Goal: Task Accomplishment & Management: Complete application form

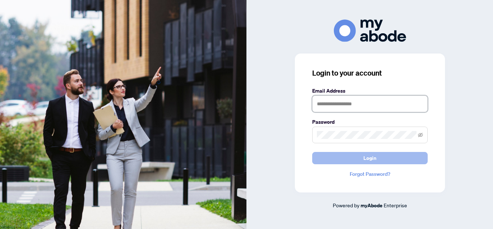
type input "**********"
click at [374, 155] on span "Login" at bounding box center [370, 158] width 13 height 12
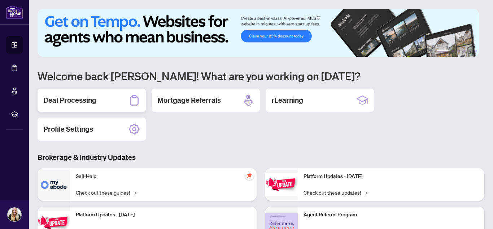
click at [74, 96] on h2 "Deal Processing" at bounding box center [69, 100] width 53 height 10
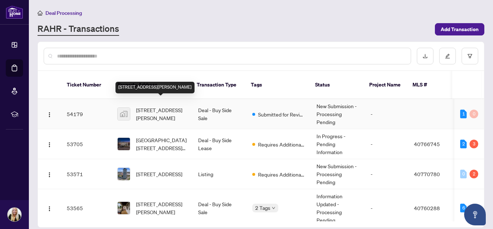
click at [144, 108] on span "[STREET_ADDRESS][PERSON_NAME]" at bounding box center [161, 114] width 51 height 16
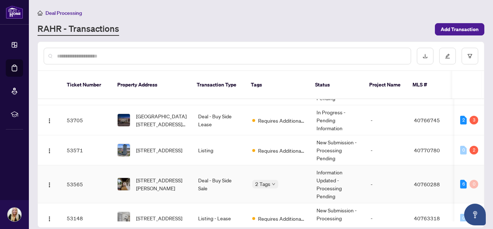
scroll to position [36, 0]
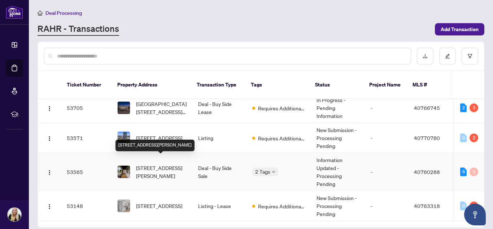
click at [169, 166] on span "[STREET_ADDRESS][PERSON_NAME]" at bounding box center [161, 172] width 51 height 16
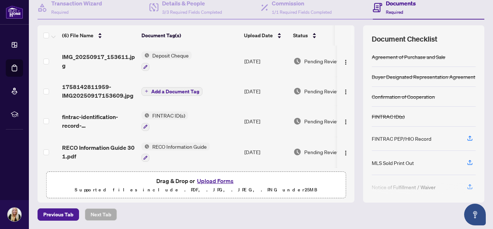
scroll to position [63, 0]
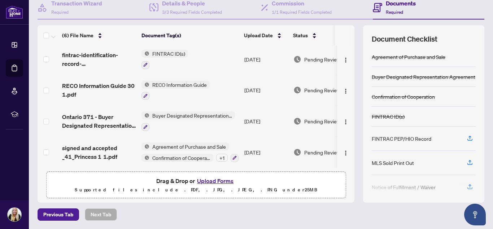
click at [213, 178] on button "Upload Forms" at bounding box center [215, 180] width 41 height 9
click at [211, 179] on button "Upload Forms" at bounding box center [215, 180] width 41 height 9
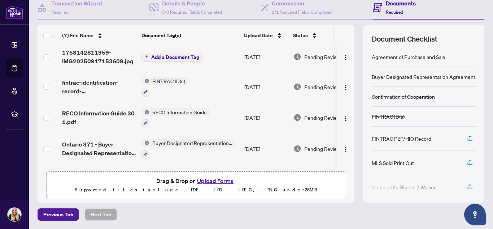
scroll to position [0, 0]
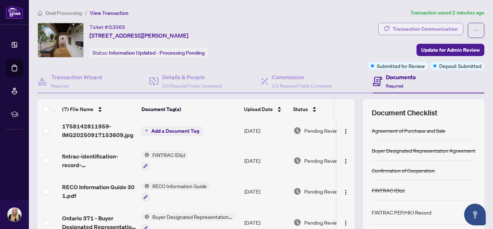
click at [424, 27] on div "Transaction Communication" at bounding box center [425, 29] width 65 height 12
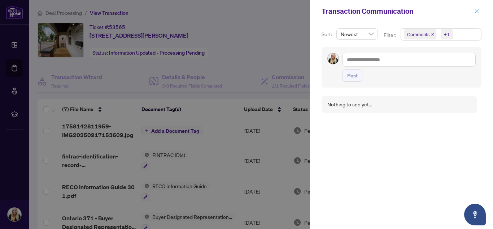
click at [472, 10] on button "button" at bounding box center [476, 11] width 9 height 9
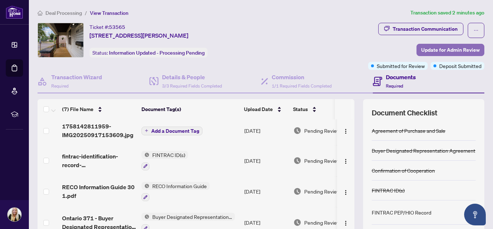
click at [443, 48] on span "Update for Admin Review" at bounding box center [450, 50] width 59 height 12
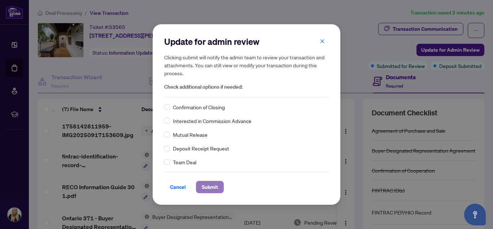
click at [216, 191] on span "Submit" at bounding box center [210, 187] width 16 height 12
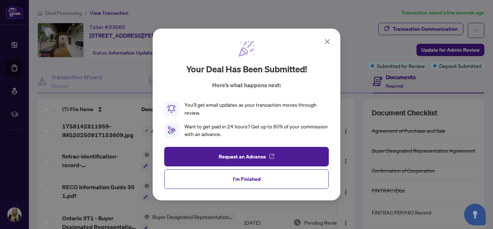
click at [331, 42] on icon at bounding box center [327, 41] width 9 height 9
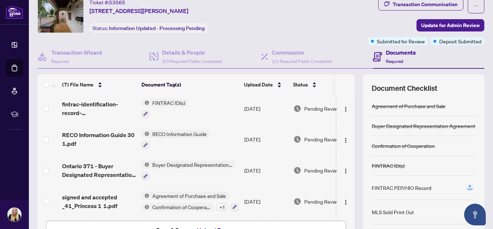
scroll to position [36, 0]
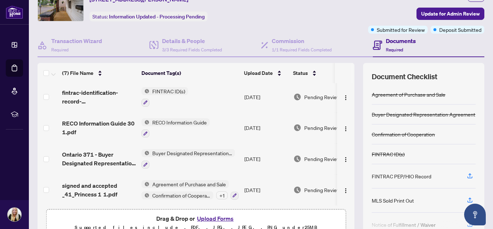
click at [224, 219] on button "Upload Forms" at bounding box center [215, 217] width 41 height 9
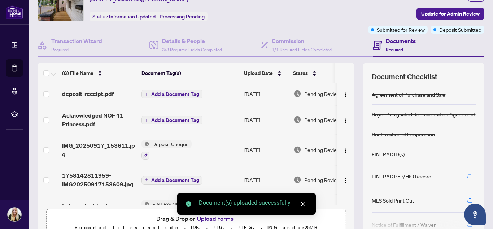
scroll to position [0, 0]
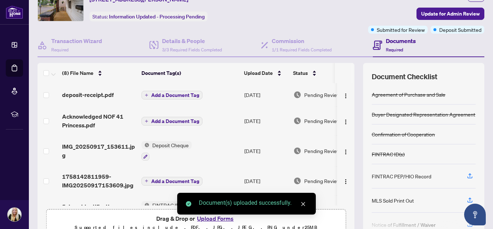
click at [176, 96] on span "Add a Document Tag" at bounding box center [175, 94] width 48 height 5
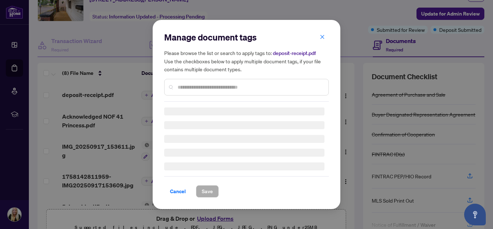
click at [181, 89] on input "text" at bounding box center [250, 87] width 145 height 8
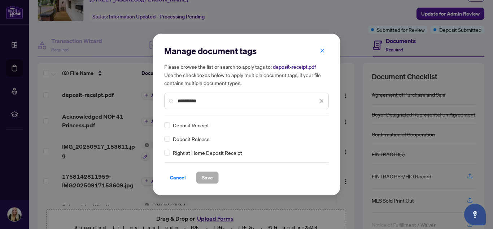
type input "**********"
click at [210, 174] on span "Save" at bounding box center [207, 178] width 11 height 12
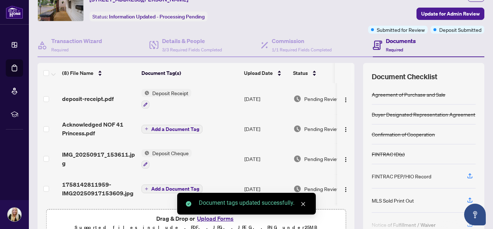
click at [179, 130] on span "Add a Document Tag" at bounding box center [175, 128] width 48 height 5
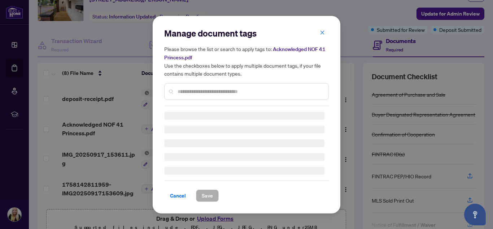
click at [195, 93] on input "text" at bounding box center [250, 91] width 145 height 8
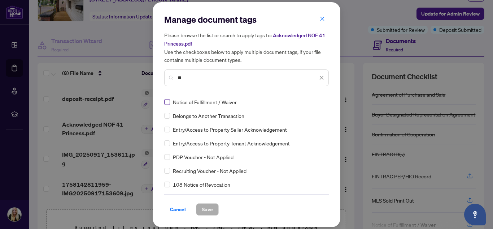
type input "**"
click at [210, 210] on span "Save" at bounding box center [207, 209] width 11 height 12
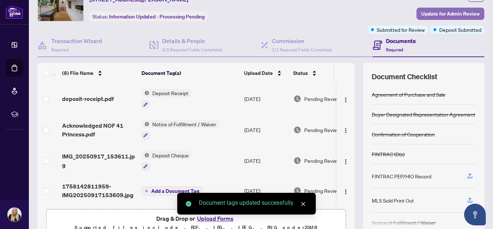
click at [423, 10] on span "Update for Admin Review" at bounding box center [450, 14] width 59 height 12
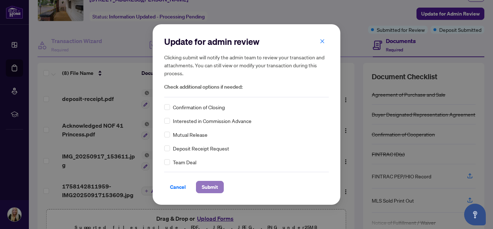
click at [210, 187] on span "Submit" at bounding box center [210, 187] width 16 height 12
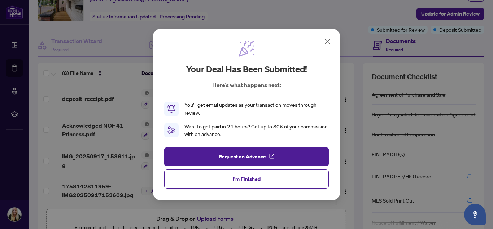
click at [332, 41] on icon at bounding box center [327, 41] width 9 height 9
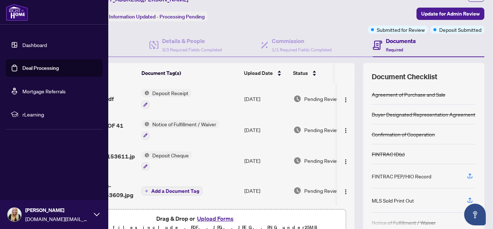
click at [22, 68] on link "Deal Processing" at bounding box center [40, 68] width 36 height 7
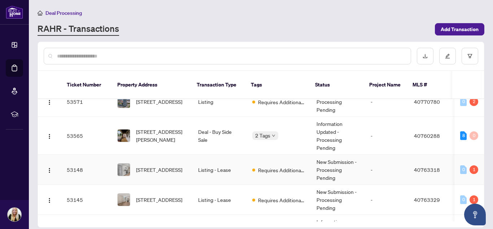
scroll to position [108, 0]
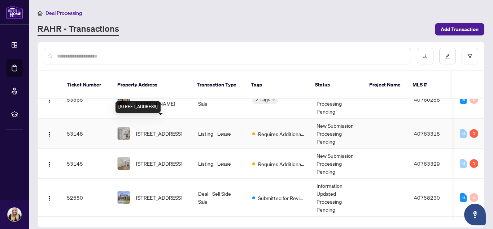
click at [159, 131] on span "[STREET_ADDRESS]" at bounding box center [159, 133] width 46 height 8
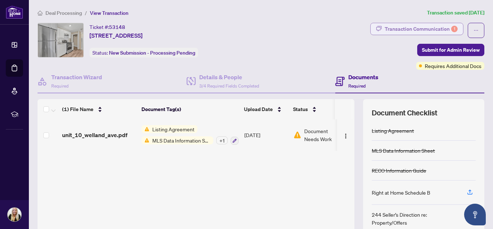
click at [397, 28] on div "Transaction Communication 1" at bounding box center [421, 29] width 73 height 12
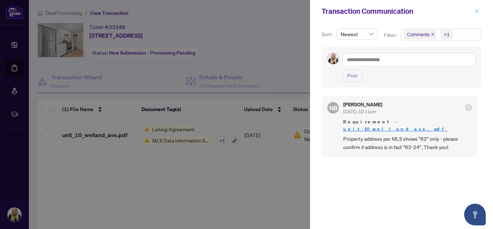
click at [480, 12] on button "button" at bounding box center [476, 11] width 9 height 9
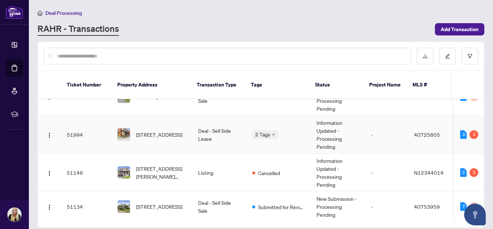
scroll to position [217, 0]
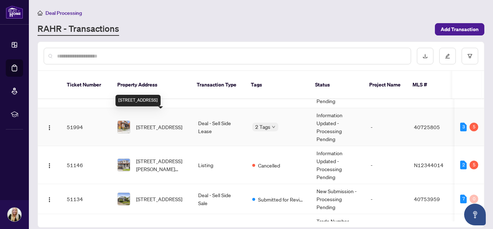
click at [154, 123] on span "[STREET_ADDRESS]" at bounding box center [159, 127] width 46 height 8
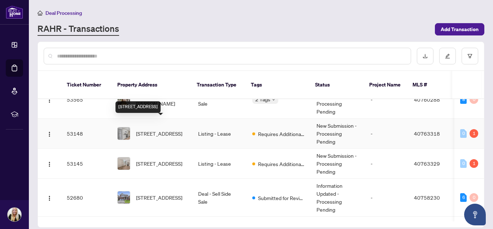
scroll to position [181, 0]
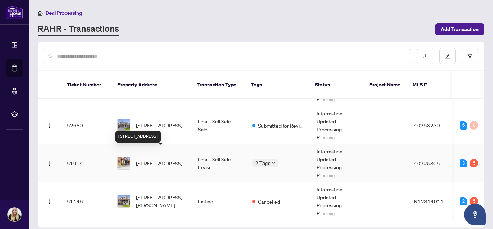
click at [165, 159] on span "[STREET_ADDRESS]" at bounding box center [159, 163] width 46 height 8
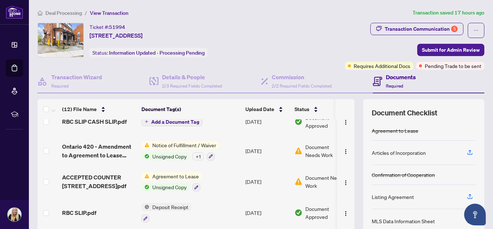
scroll to position [122, 0]
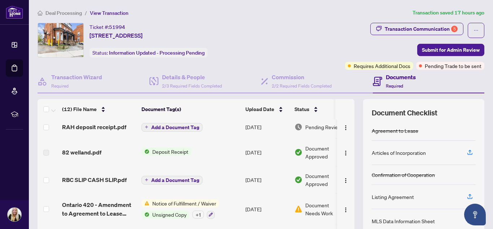
click at [302, 40] on div "Transaction Communication 5 Submit for Admin Review Requires Additional Docs Pe…" at bounding box center [381, 46] width 207 height 47
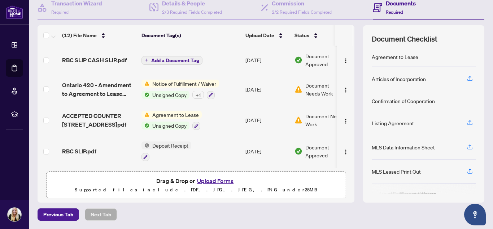
scroll to position [230, 0]
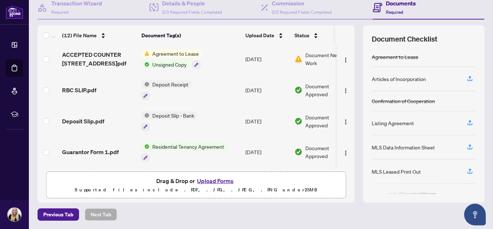
click at [212, 182] on button "Upload Forms" at bounding box center [215, 180] width 41 height 9
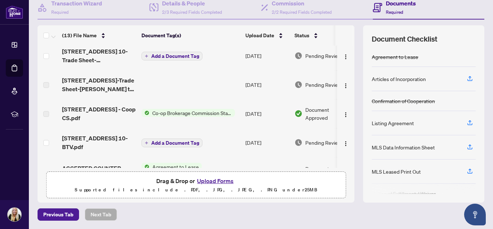
scroll to position [0, 0]
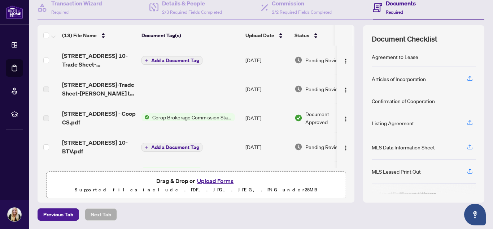
click at [159, 58] on span "Add a Document Tag" at bounding box center [175, 60] width 48 height 5
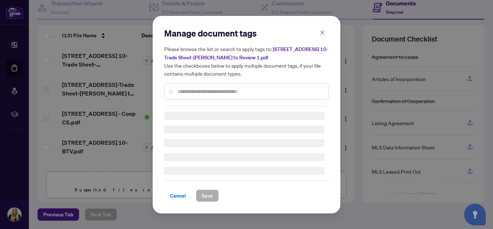
click at [228, 93] on input "text" at bounding box center [250, 91] width 145 height 8
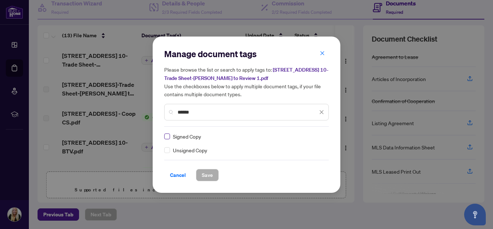
type input "******"
click at [209, 178] on span "Save" at bounding box center [207, 175] width 11 height 12
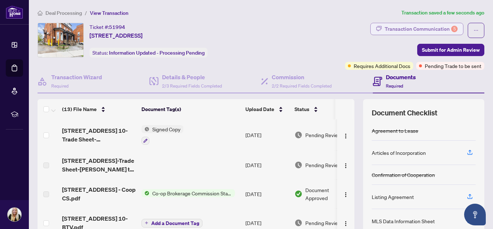
click at [380, 28] on button "Transaction Communication 5" at bounding box center [417, 29] width 93 height 12
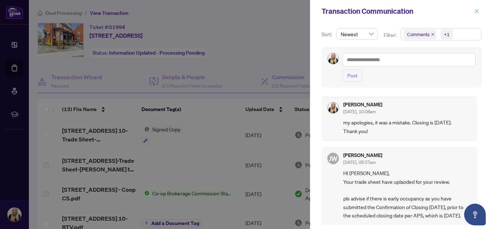
click at [477, 11] on icon "close" at bounding box center [477, 11] width 4 height 4
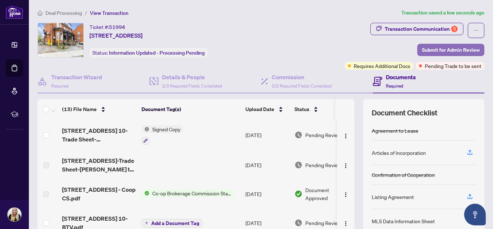
click at [433, 53] on span "Submit for Admin Review" at bounding box center [451, 50] width 58 height 12
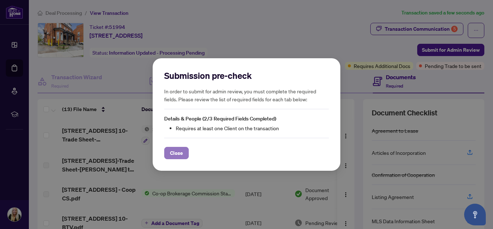
click at [180, 152] on span "Close" at bounding box center [176, 153] width 13 height 12
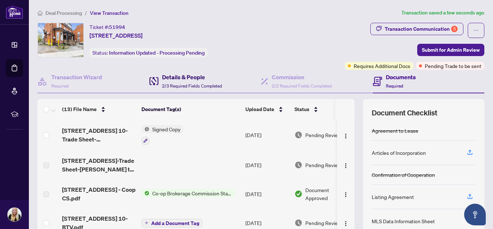
click at [171, 86] on span "2/3 Required Fields Completed" at bounding box center [192, 85] width 60 height 5
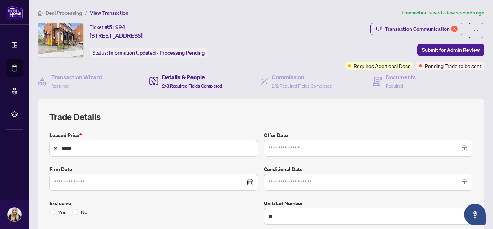
type input "**********"
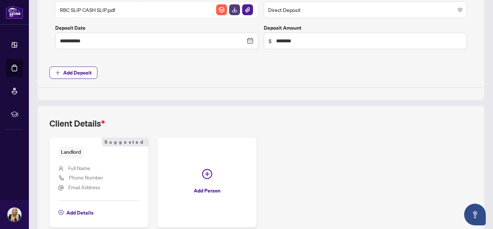
scroll to position [358, 0]
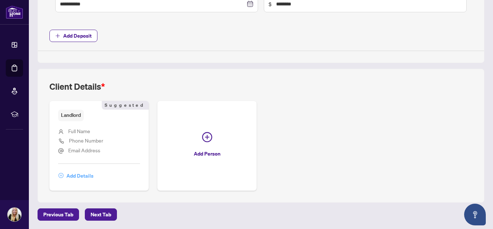
click at [73, 175] on span "Add Details" at bounding box center [79, 176] width 27 height 12
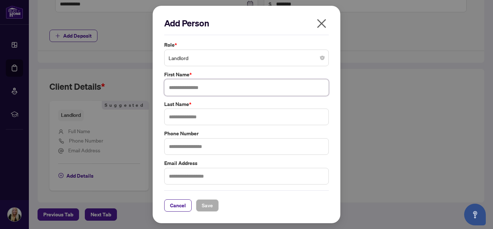
click at [209, 87] on input "text" at bounding box center [246, 87] width 165 height 17
type input "****"
type input "********"
click at [213, 209] on button "Save" at bounding box center [207, 205] width 23 height 12
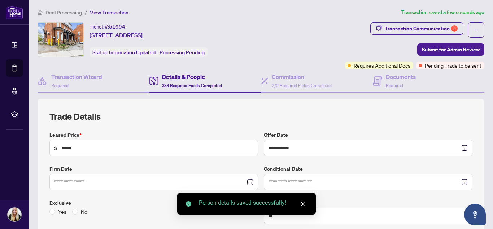
scroll to position [0, 0]
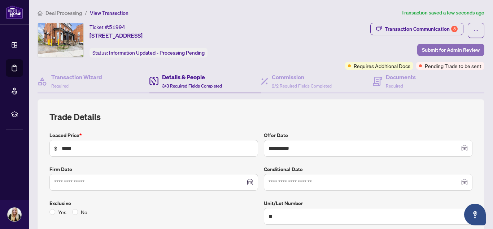
click at [425, 47] on span "Submit for Admin Review" at bounding box center [451, 50] width 58 height 12
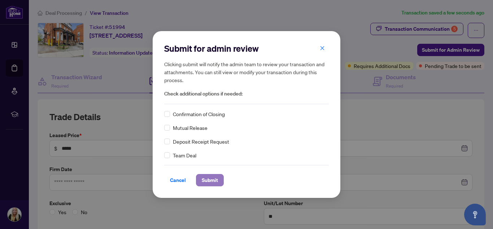
click at [214, 178] on span "Submit" at bounding box center [210, 180] width 16 height 12
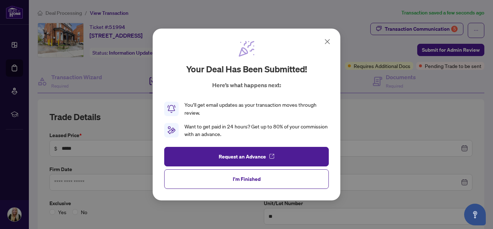
click at [325, 42] on icon at bounding box center [327, 41] width 9 height 9
